Goal: Information Seeking & Learning: Learn about a topic

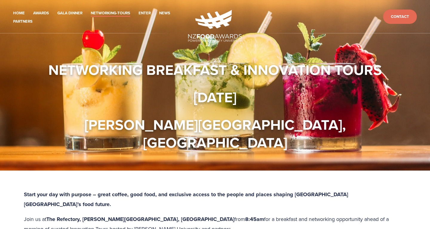
click at [64, 191] on strong "Start your day with purpose – great coffee, good food, and exclusive access to …" at bounding box center [187, 200] width 326 height 18
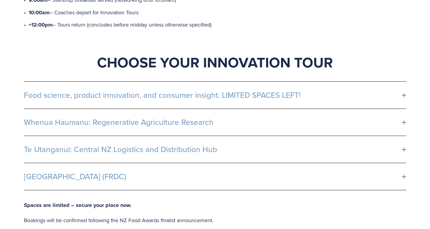
scroll to position [339, 0]
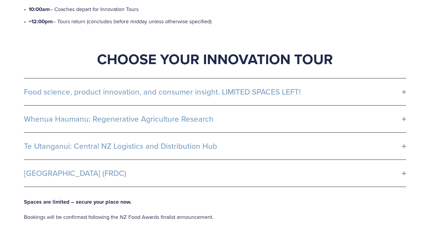
click at [402, 90] on div at bounding box center [404, 92] width 4 height 4
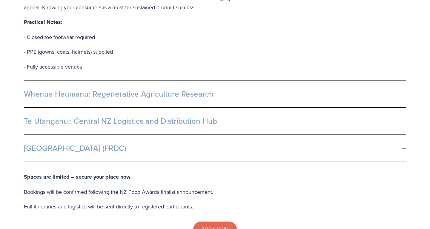
scroll to position [575, 0]
click at [404, 92] on div at bounding box center [404, 94] width 0 height 4
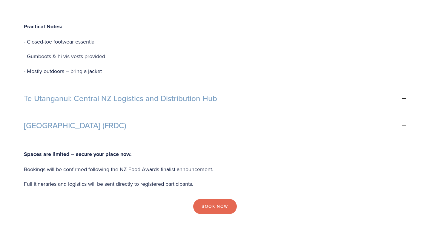
scroll to position [738, 0]
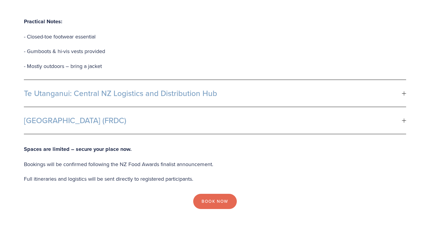
click at [404, 94] on div at bounding box center [404, 94] width 4 height 0
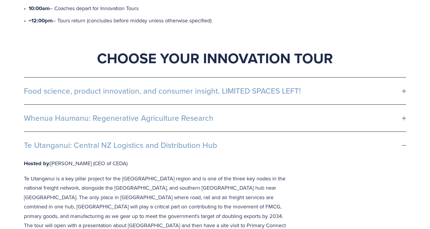
scroll to position [339, 0]
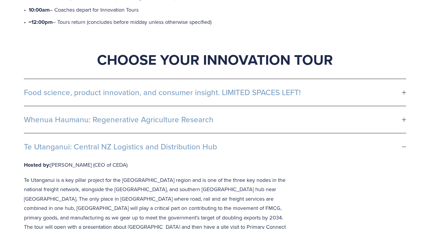
click at [404, 145] on div at bounding box center [404, 147] width 4 height 4
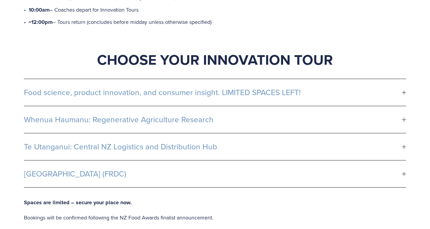
click at [404, 118] on div at bounding box center [404, 120] width 4 height 4
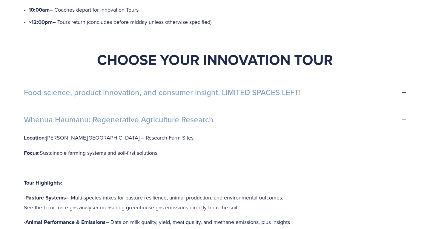
click at [88, 115] on span "Whenua Haumanu: Regenerative Agriculture Research" at bounding box center [213, 119] width 378 height 9
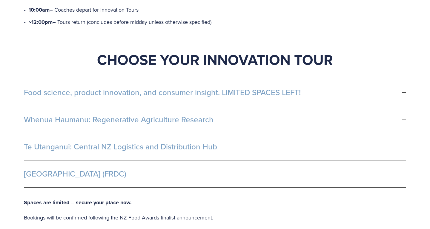
click at [70, 115] on span "Whenua Haumanu: Regenerative Agriculture Research" at bounding box center [213, 119] width 378 height 9
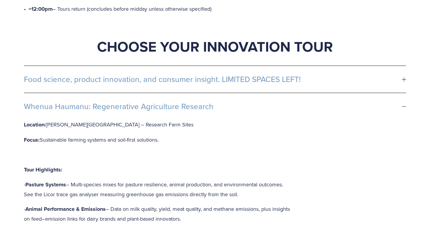
scroll to position [351, 0]
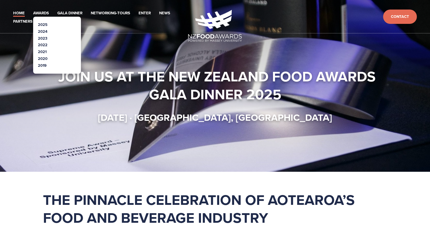
click at [43, 25] on link "2025" at bounding box center [43, 25] width 10 height 6
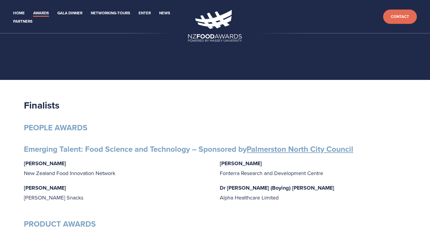
click at [52, 161] on strong "Gabrielle Lobo" at bounding box center [45, 164] width 42 height 8
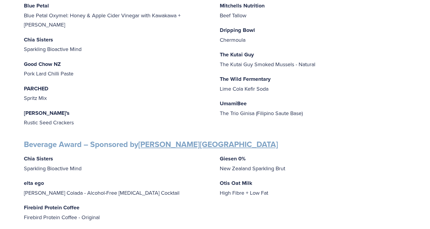
scroll to position [267, 0]
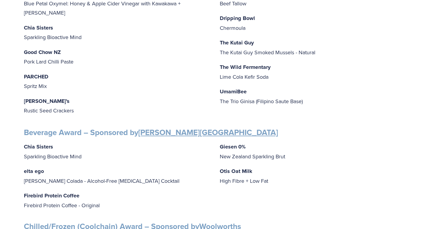
click at [108, 72] on p "PARCHED Spritz Mix" at bounding box center [117, 81] width 186 height 19
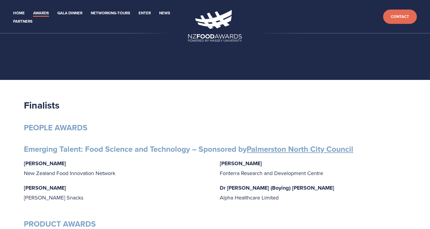
scroll to position [0, 0]
click at [125, 15] on link "Networking-Tours" at bounding box center [110, 13] width 39 height 7
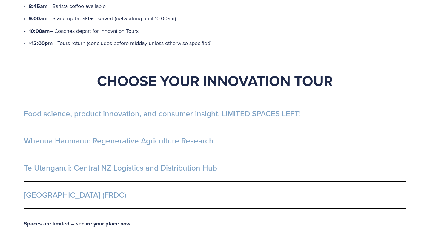
scroll to position [318, 0]
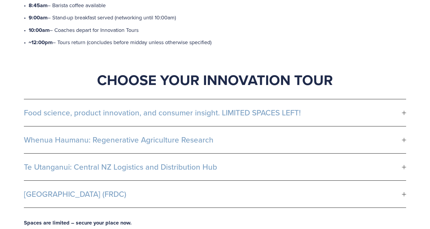
click at [191, 136] on span "Whenua Haumanu: Regenerative Agriculture Research" at bounding box center [213, 140] width 378 height 9
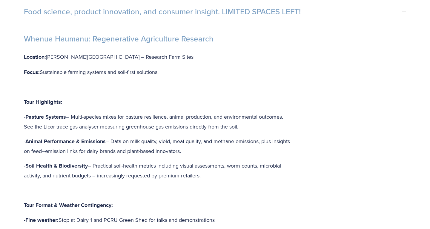
scroll to position [423, 0]
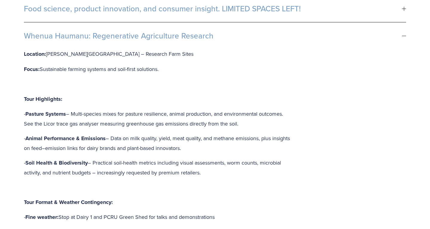
drag, startPoint x: 231, startPoint y: 4, endPoint x: 38, endPoint y: 5, distance: 193.3
click at [38, 31] on span "Whenua Haumanu: Regenerative Agriculture Research" at bounding box center [213, 35] width 378 height 9
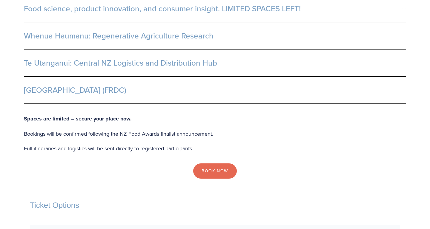
click at [204, 31] on span "Whenua Haumanu: Regenerative Agriculture Research" at bounding box center [213, 35] width 378 height 9
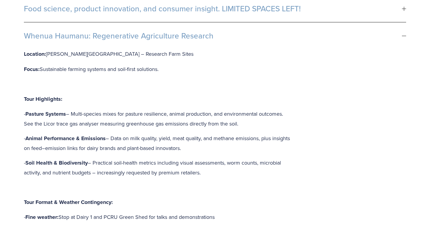
drag, startPoint x: 207, startPoint y: 140, endPoint x: 0, endPoint y: 54, distance: 224.3
click at [0, 54] on div "Start your day with purpose – great coffee, good food, and exclusive access to …" at bounding box center [215, 232] width 430 height 968
copy div "Tour Highlights: - Pasture Systems – Multi-species mixes for pasture resilience…"
